Goal: Navigation & Orientation: Find specific page/section

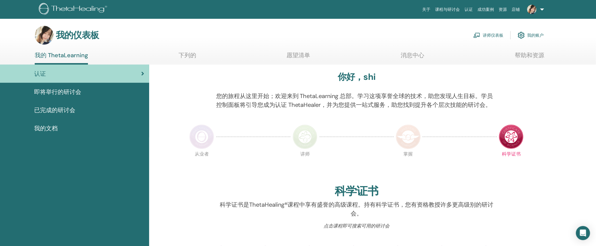
scroll to position [163, 0]
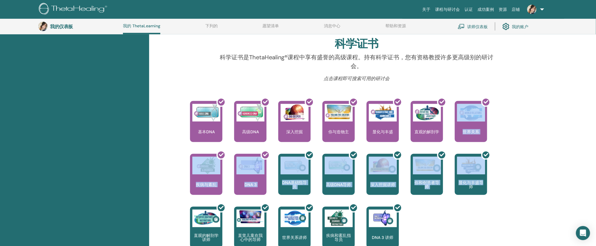
drag, startPoint x: 588, startPoint y: 145, endPoint x: 589, endPoint y: 183, distance: 37.9
click at [589, 183] on div "你好，shi 您的旅程从这里开始；欢迎来到 ThetaLearning 总部。学习这项享誉全球的技术，助您发现人生目标。学员控制面板将引导您成为认证 Thet…" at bounding box center [372, 124] width 447 height 414
click at [586, 148] on div "你好，shi 您的旅程从这里开始；欢迎来到 ThetaLearning 总部。学习这项享誉全球的技术，助您发现人生目标。学员控制面板将引导您成为认证 Thet…" at bounding box center [372, 124] width 447 height 414
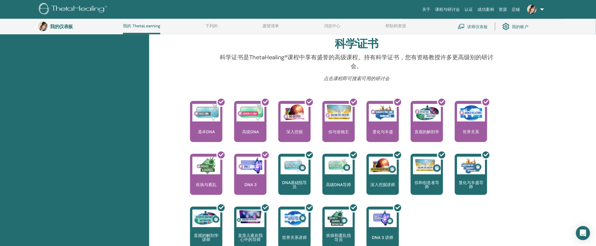
scroll to position [0, 0]
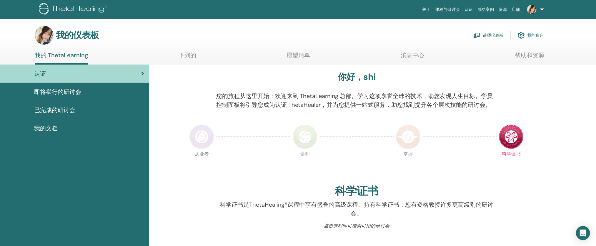
click at [491, 38] on font "讲师仪表板" at bounding box center [492, 35] width 21 height 5
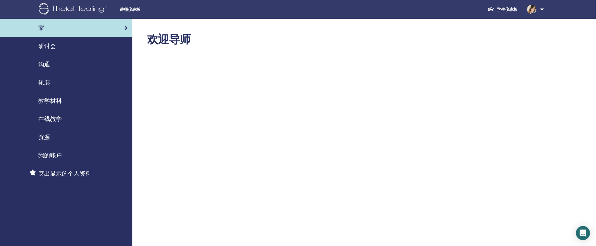
click at [61, 134] on div "资源" at bounding box center [66, 137] width 123 height 9
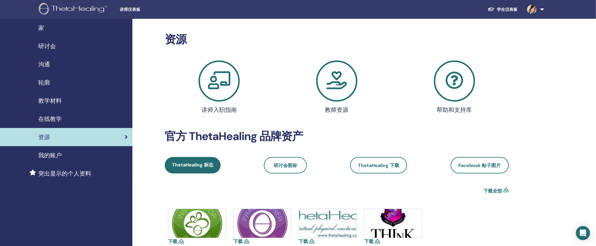
click at [70, 98] on div "教学材料" at bounding box center [66, 100] width 123 height 9
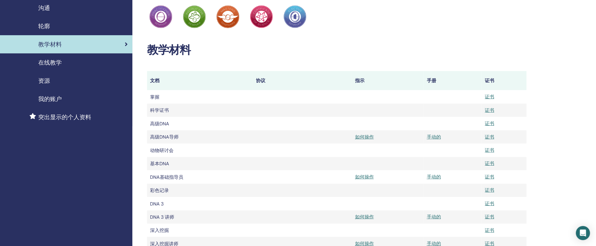
scroll to position [83, 0]
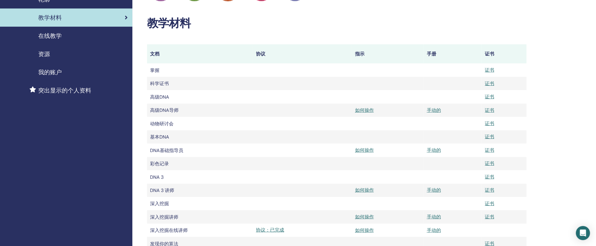
drag, startPoint x: 553, startPoint y: 70, endPoint x: 553, endPoint y: 58, distance: 12.1
drag, startPoint x: 560, startPoint y: 32, endPoint x: 556, endPoint y: 1, distance: 31.2
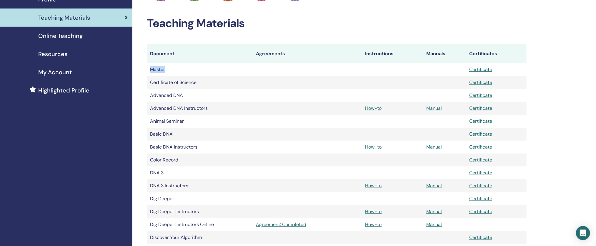
drag, startPoint x: 171, startPoint y: 70, endPoint x: 147, endPoint y: 72, distance: 23.7
click at [147, 72] on td "Master" at bounding box center [200, 69] width 106 height 13
copy td "Master"
